Goal: Obtain resource: Download file/media

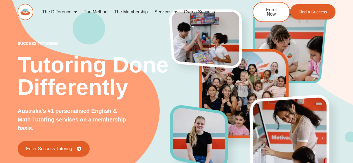
click at [102, 9] on link "The Method" at bounding box center [95, 12] width 30 height 13
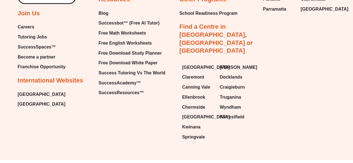
scroll to position [1363, 0]
click at [130, 30] on span "Free Math Worksheets" at bounding box center [122, 33] width 47 height 8
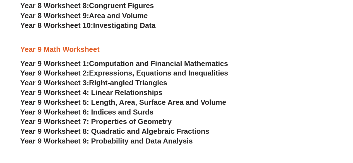
scroll to position [1578, 0]
